Goal: Information Seeking & Learning: Learn about a topic

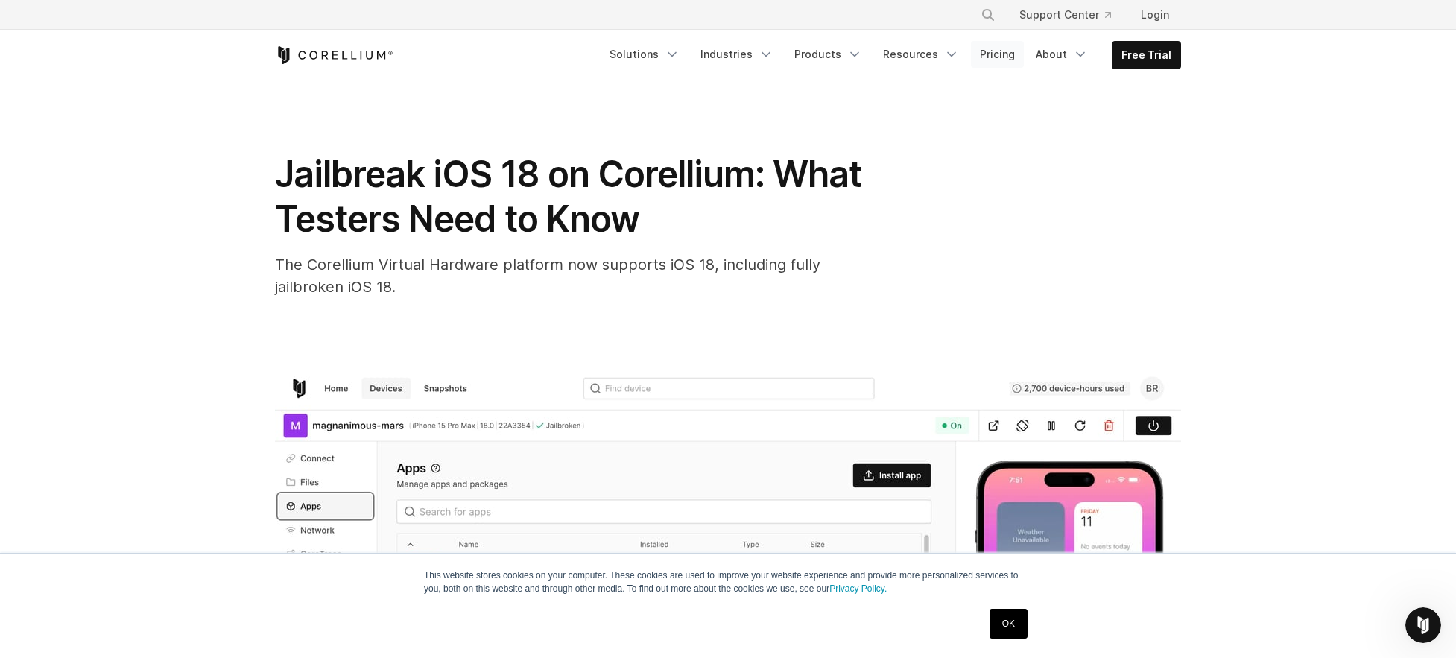
click at [992, 56] on link "Pricing" at bounding box center [997, 54] width 53 height 27
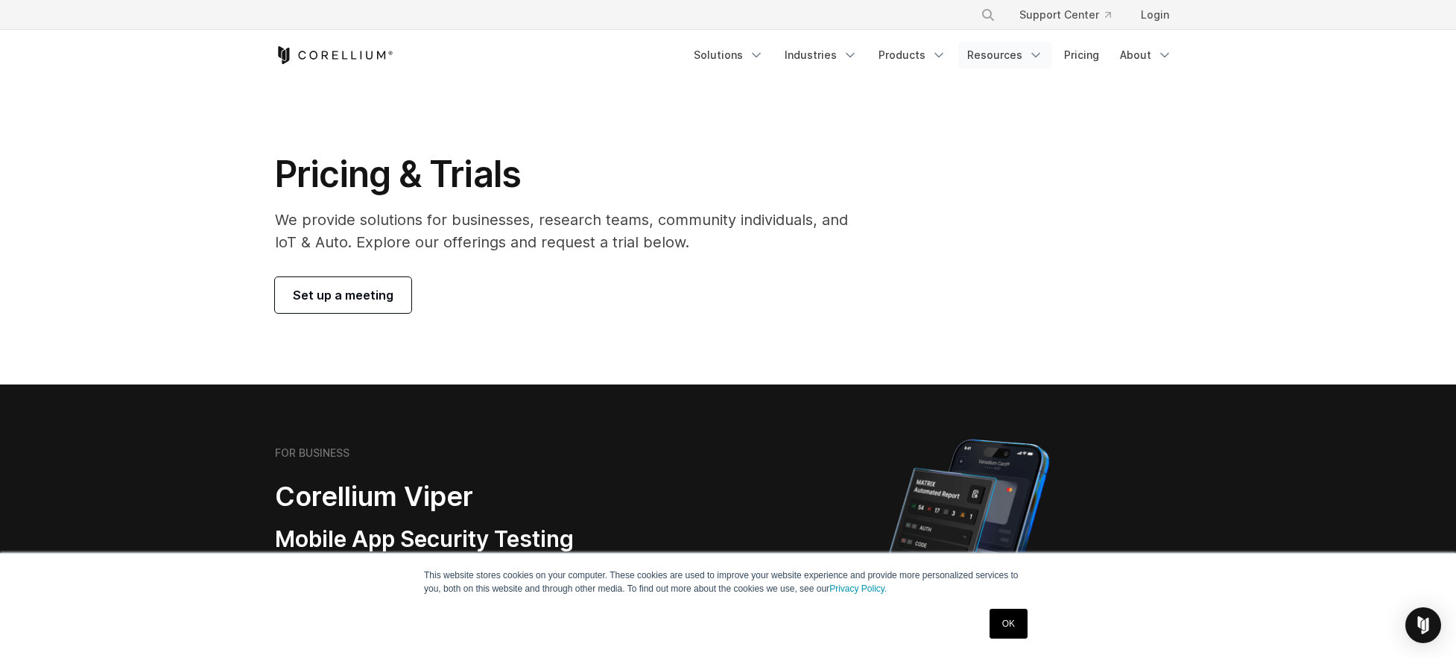
click at [1033, 54] on icon "Navigation Menu" at bounding box center [1035, 55] width 15 height 15
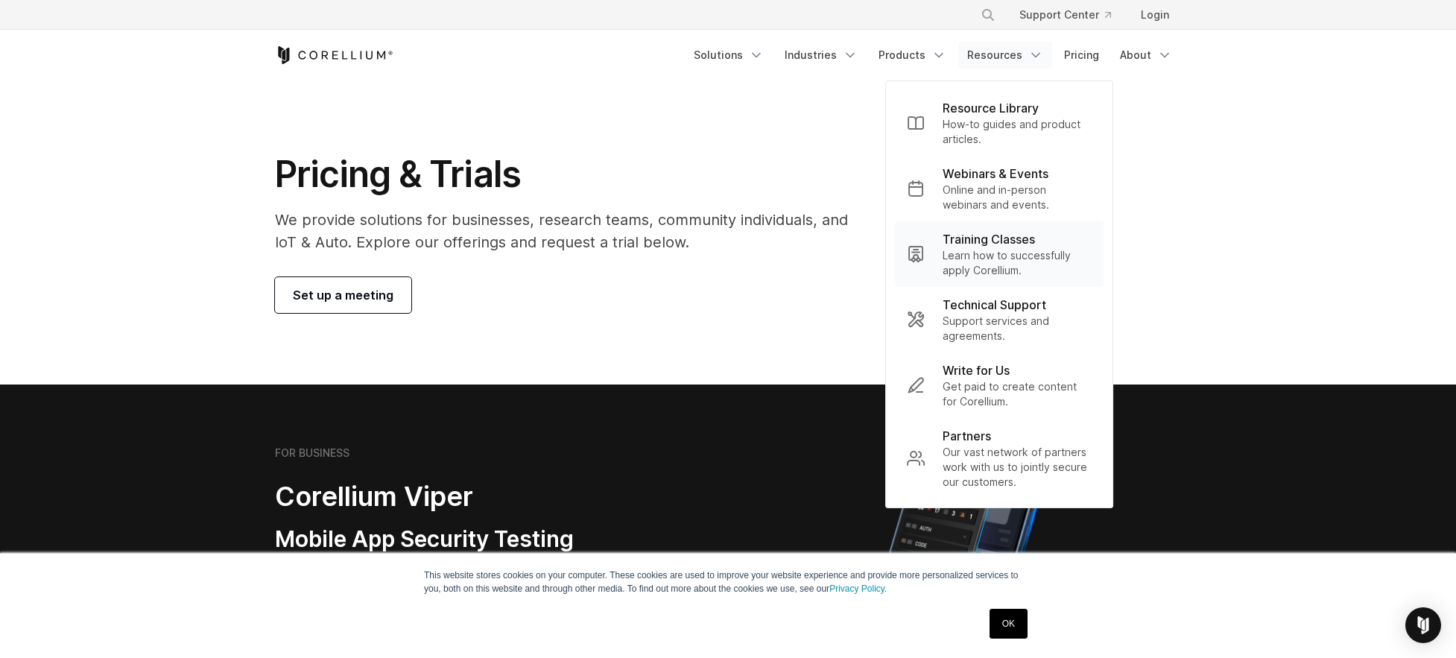
click at [1010, 246] on p "Training Classes" at bounding box center [988, 239] width 92 height 18
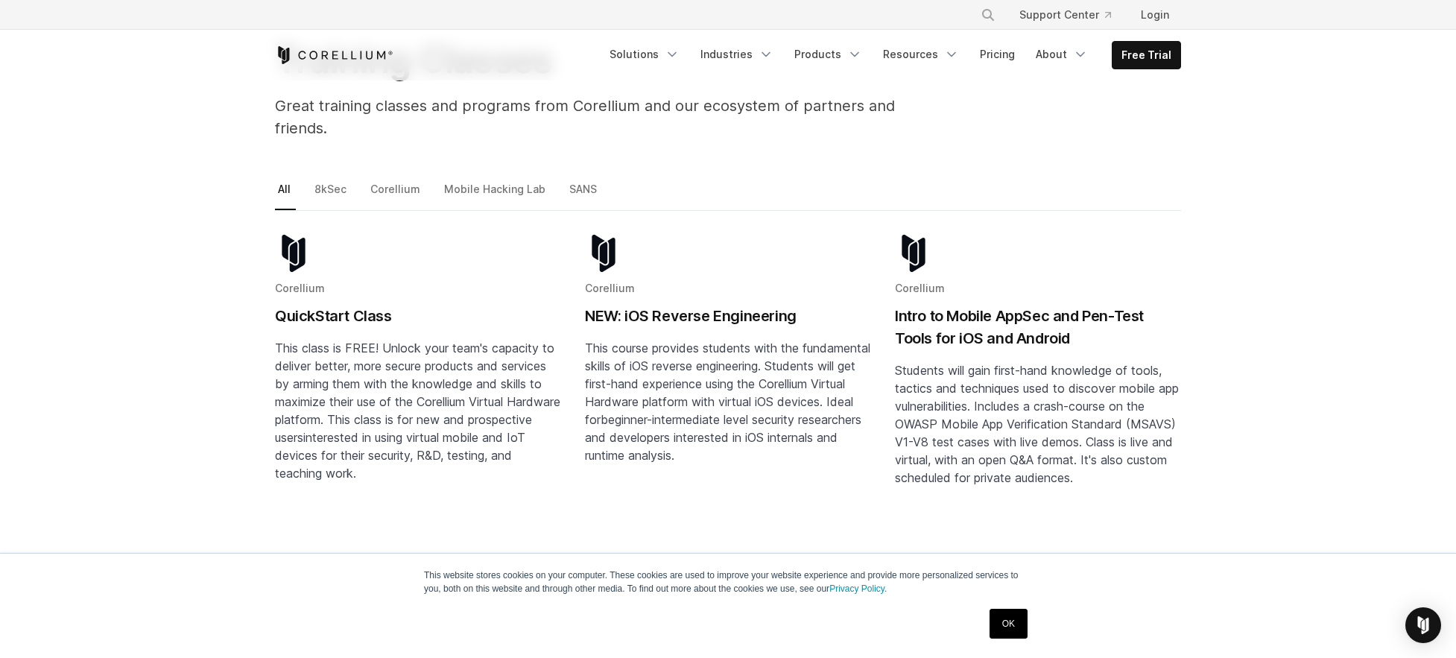
scroll to position [134, 0]
click at [497, 177] on link "Mobile Hacking Lab" at bounding box center [496, 192] width 110 height 31
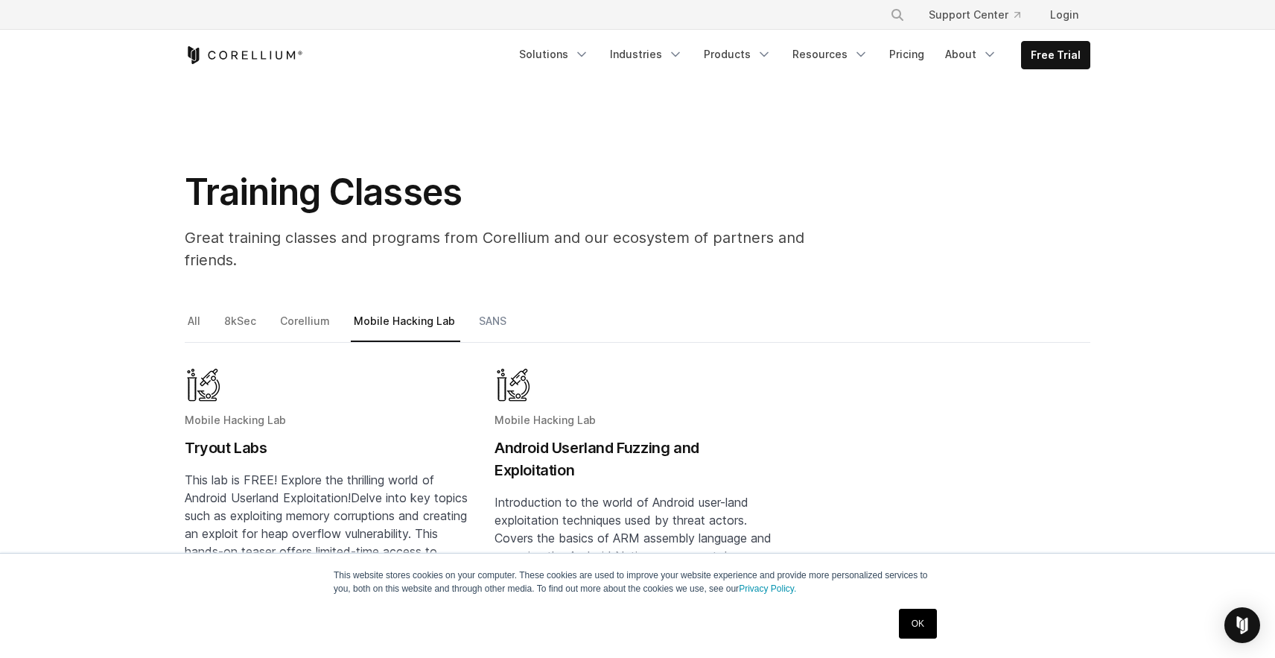
click at [501, 311] on link "SANS" at bounding box center [494, 326] width 36 height 31
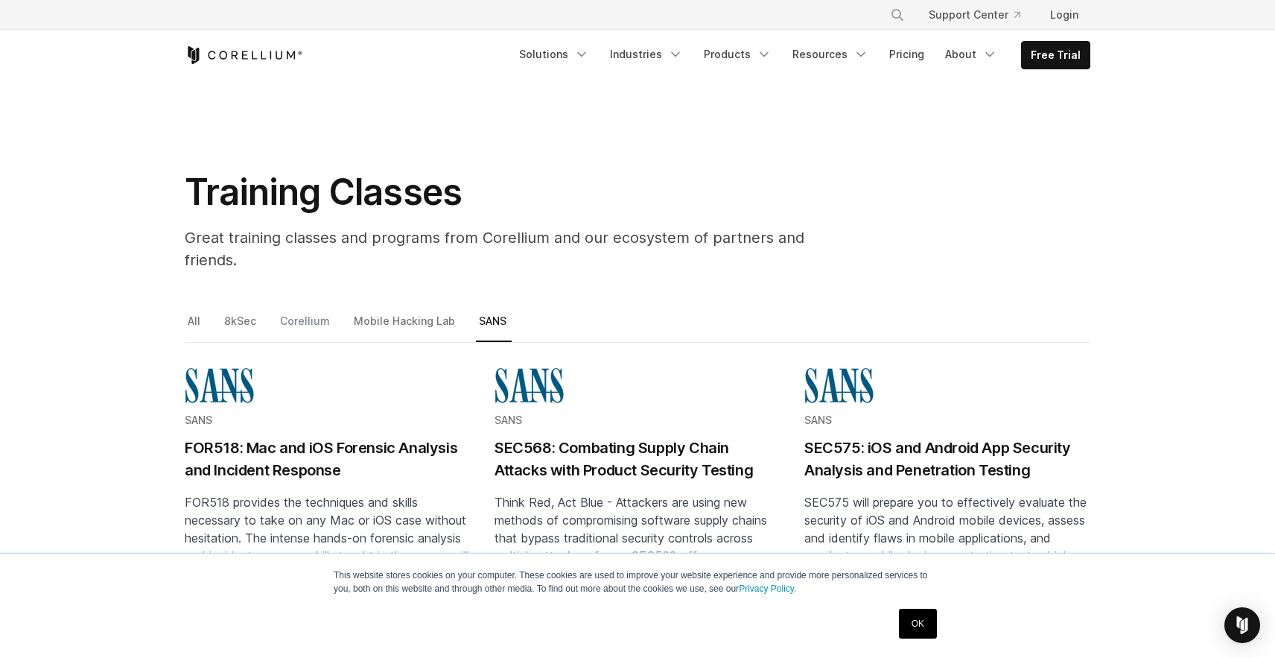
click at [294, 311] on link "Corellium" at bounding box center [306, 326] width 58 height 31
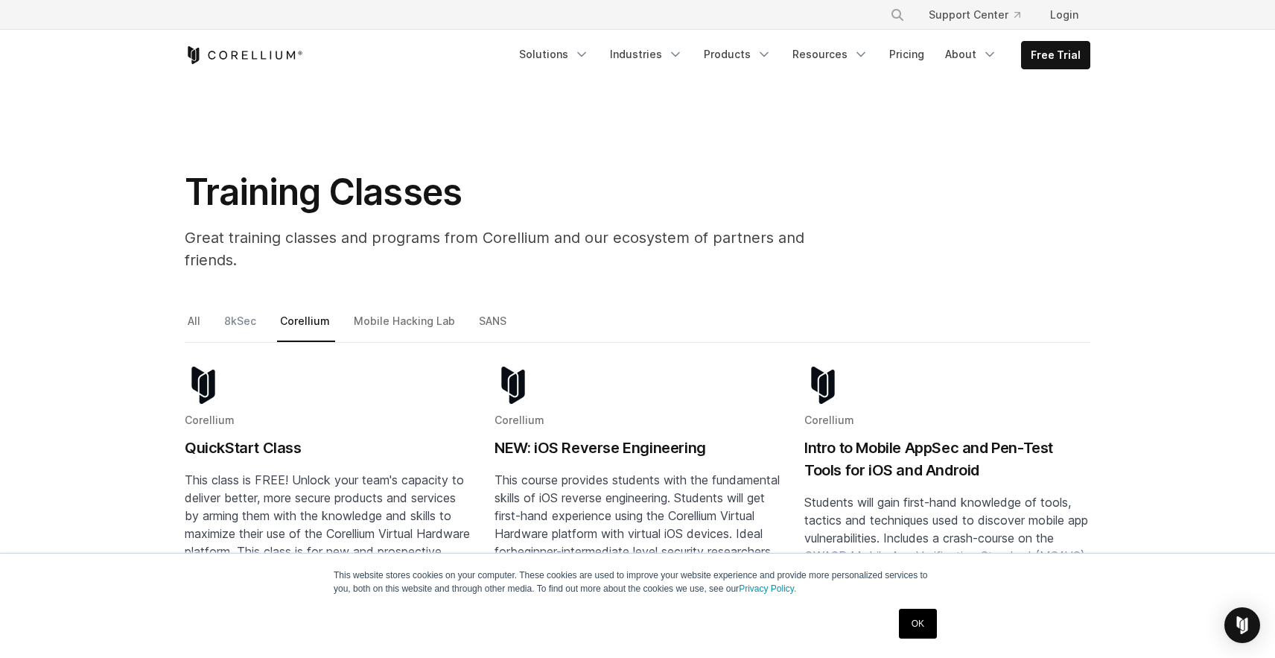
click at [237, 311] on link "8kSec" at bounding box center [241, 326] width 40 height 31
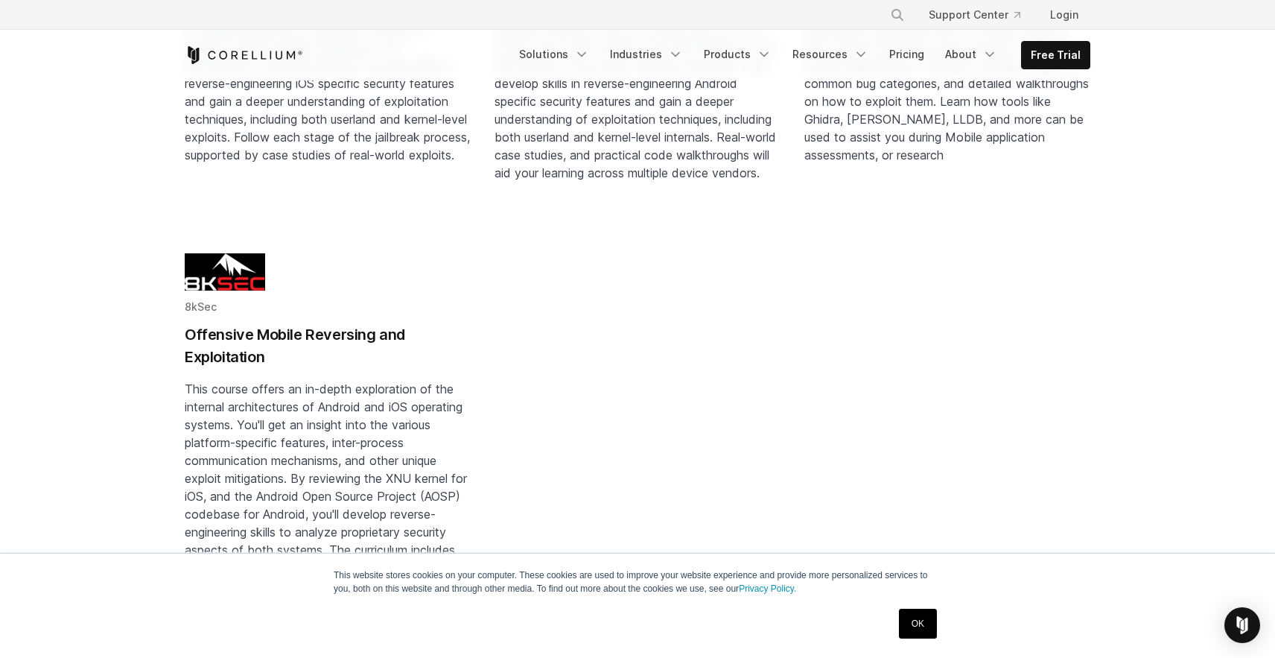
scroll to position [466, 0]
click at [220, 334] on h2 "Offensive Mobile Reversing and Exploitation" at bounding box center [328, 348] width 286 height 45
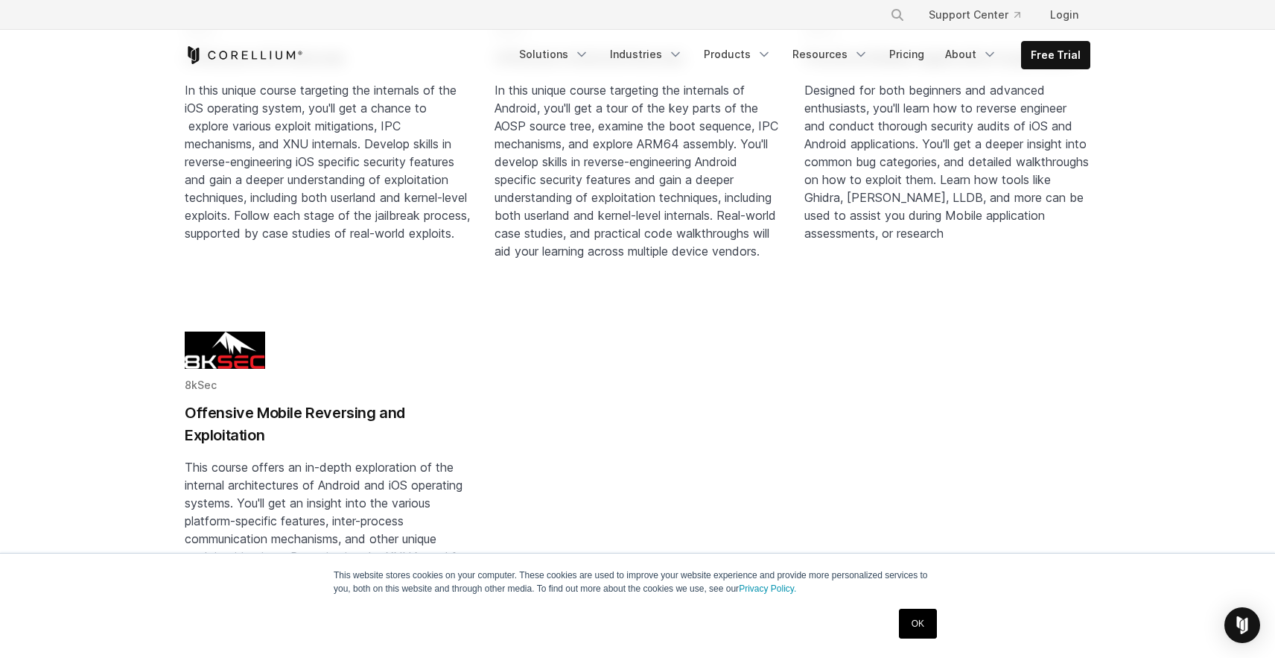
scroll to position [0, 0]
